Goal: Task Accomplishment & Management: Complete application form

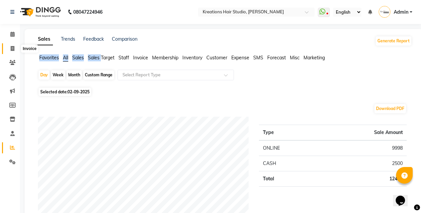
click at [14, 47] on icon at bounding box center [13, 48] width 4 height 5
select select "service"
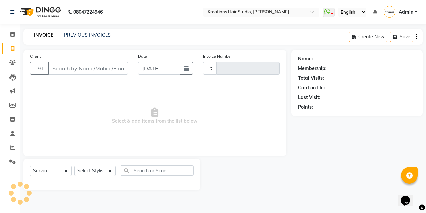
click at [95, 69] on input "Client" at bounding box center [88, 68] width 80 height 13
type input "0537"
select select "4656"
click at [111, 68] on input "Client" at bounding box center [88, 68] width 80 height 13
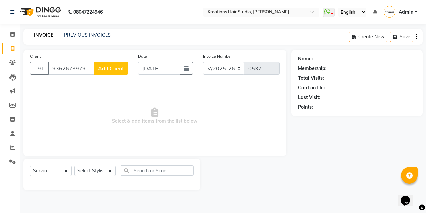
type input "9362673979"
click at [118, 69] on span "Add Client" at bounding box center [111, 68] width 26 height 7
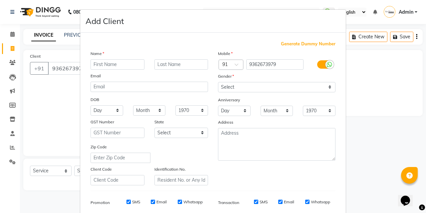
click at [116, 63] on input "text" at bounding box center [118, 64] width 54 height 10
type input "[PERSON_NAME]"
click at [165, 64] on input "text" at bounding box center [181, 64] width 54 height 10
type input "[PERSON_NAME]"
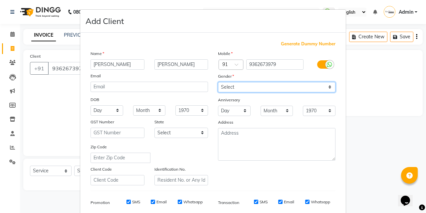
drag, startPoint x: 242, startPoint y: 83, endPoint x: 240, endPoint y: 104, distance: 20.7
click at [242, 83] on select "Select [DEMOGRAPHIC_DATA] [DEMOGRAPHIC_DATA] Other Prefer Not To Say" at bounding box center [277, 87] width 118 height 10
click at [250, 83] on select "Select [DEMOGRAPHIC_DATA] [DEMOGRAPHIC_DATA] Other Prefer Not To Say" at bounding box center [277, 87] width 118 height 10
select select "[DEMOGRAPHIC_DATA]"
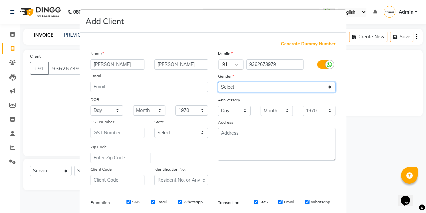
click at [218, 82] on select "Select [DEMOGRAPHIC_DATA] [DEMOGRAPHIC_DATA] Other Prefer Not To Say" at bounding box center [277, 87] width 118 height 10
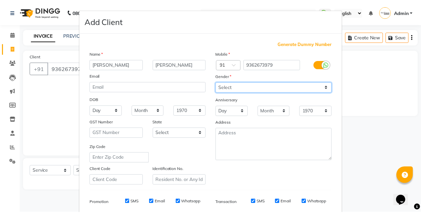
scroll to position [95, 0]
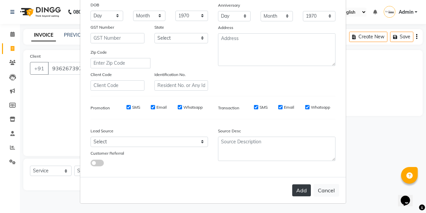
click at [293, 190] on button "Add" at bounding box center [301, 190] width 19 height 12
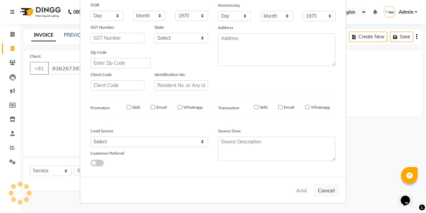
select select
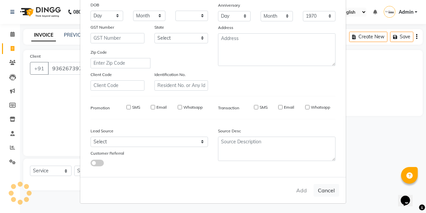
select select
checkbox input "false"
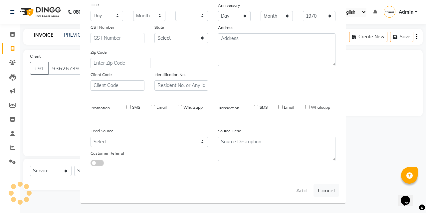
checkbox input "false"
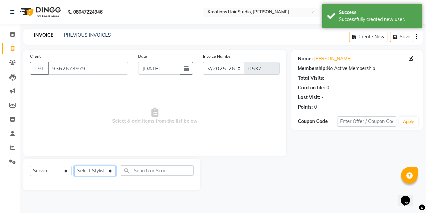
click at [105, 171] on select "Select Stylist [PERSON_NAME] [PERSON_NAME] Jyotishri [PERSON_NAME] Debbarma Puj…" at bounding box center [95, 170] width 42 height 10
select select "89789"
click at [74, 165] on select "Select Stylist [PERSON_NAME] [PERSON_NAME] Jyotishri [PERSON_NAME] Debbarma Puj…" at bounding box center [95, 170] width 42 height 10
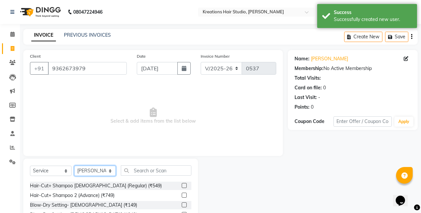
scroll to position [33, 0]
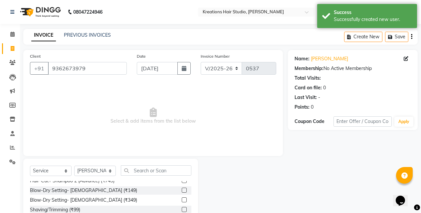
click at [182, 181] on label at bounding box center [184, 180] width 5 height 5
click at [182, 181] on input "checkbox" at bounding box center [184, 180] width 4 height 4
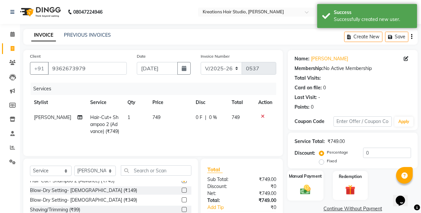
checkbox input "false"
drag, startPoint x: 301, startPoint y: 189, endPoint x: 305, endPoint y: 181, distance: 8.3
click at [302, 189] on img at bounding box center [305, 189] width 17 height 12
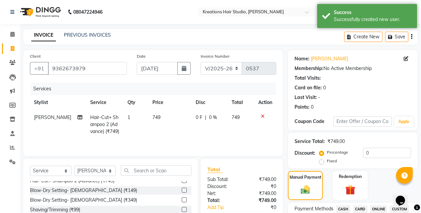
scroll to position [100, 0]
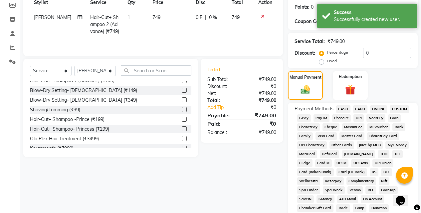
click at [380, 108] on span "ONLINE" at bounding box center [378, 109] width 17 height 8
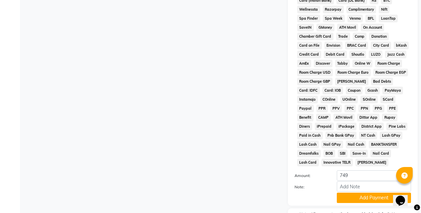
scroll to position [313, 0]
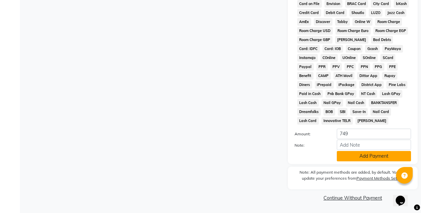
click at [378, 156] on button "Add Payment" at bounding box center [374, 156] width 74 height 10
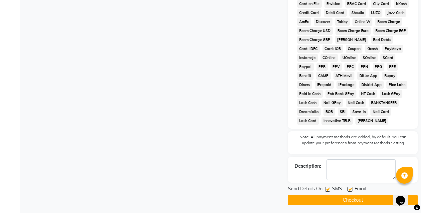
drag, startPoint x: 338, startPoint y: 206, endPoint x: 338, endPoint y: 199, distance: 6.7
click at [338, 196] on button "Checkout" at bounding box center [353, 200] width 130 height 10
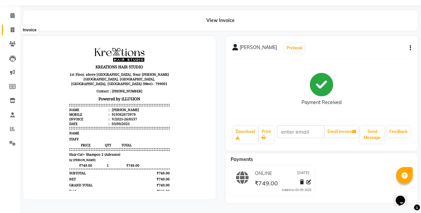
click at [13, 28] on icon at bounding box center [13, 29] width 4 height 5
select select "service"
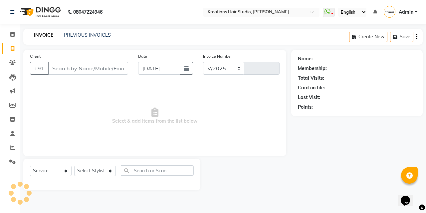
select select "4656"
type input "0538"
click at [102, 64] on input "Client" at bounding box center [88, 68] width 80 height 13
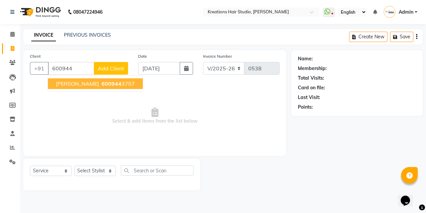
click at [119, 85] on ngb-highlight "600944 3707" at bounding box center [117, 83] width 35 height 7
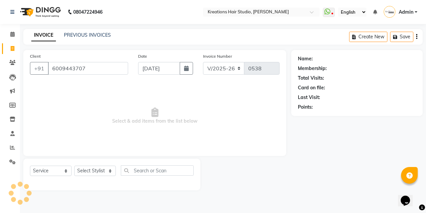
type input "6009443707"
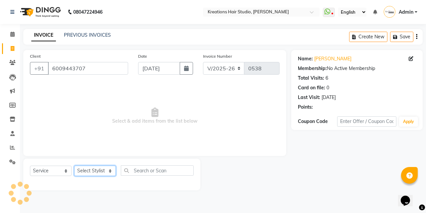
click at [98, 169] on select "Select Stylist [PERSON_NAME] [PERSON_NAME] Jyotishri [PERSON_NAME] Debbarma Puj…" at bounding box center [95, 170] width 42 height 10
select select "27283"
click at [74, 165] on select "Select Stylist [PERSON_NAME] [PERSON_NAME] Jyotishri [PERSON_NAME] Debbarma Puj…" at bounding box center [95, 170] width 42 height 10
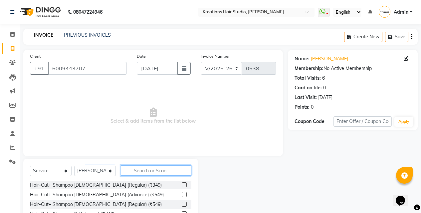
click at [150, 171] on input "text" at bounding box center [156, 170] width 71 height 10
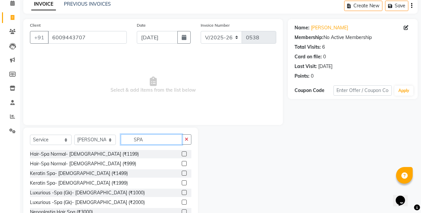
scroll to position [54, 0]
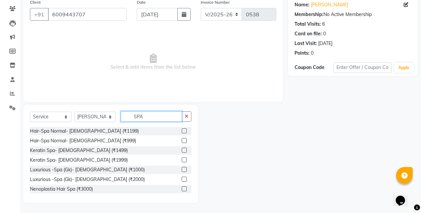
type input "SPA"
click at [182, 178] on label at bounding box center [184, 178] width 5 height 5
click at [182, 178] on input "checkbox" at bounding box center [184, 179] width 4 height 4
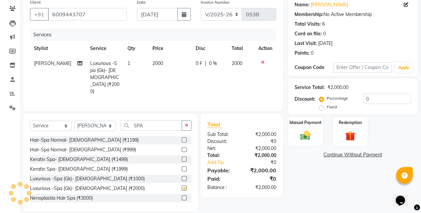
checkbox input "false"
click at [188, 123] on icon "button" at bounding box center [187, 125] width 4 height 5
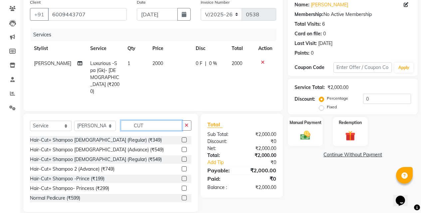
scroll to position [45, 0]
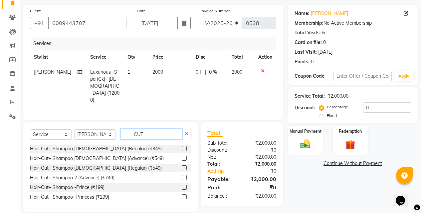
type input "CUT"
click at [183, 175] on label at bounding box center [184, 177] width 5 height 5
click at [183, 175] on input "checkbox" at bounding box center [184, 177] width 4 height 4
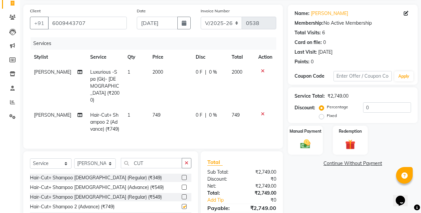
checkbox input "false"
click at [315, 138] on div "Manual Payment" at bounding box center [305, 140] width 36 height 30
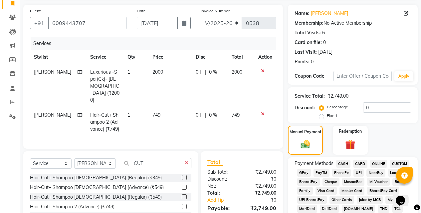
click at [376, 162] on span "ONLINE" at bounding box center [378, 164] width 17 height 8
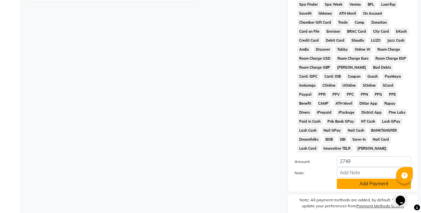
scroll to position [313, 0]
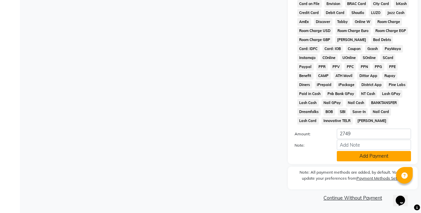
click at [368, 160] on button "Add Payment" at bounding box center [374, 156] width 74 height 10
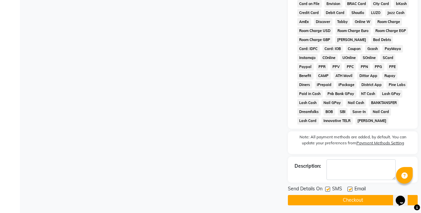
drag, startPoint x: 359, startPoint y: 202, endPoint x: 358, endPoint y: 196, distance: 6.0
click at [359, 201] on button "Checkout" at bounding box center [353, 200] width 130 height 10
